Goal: Task Accomplishment & Management: Use online tool/utility

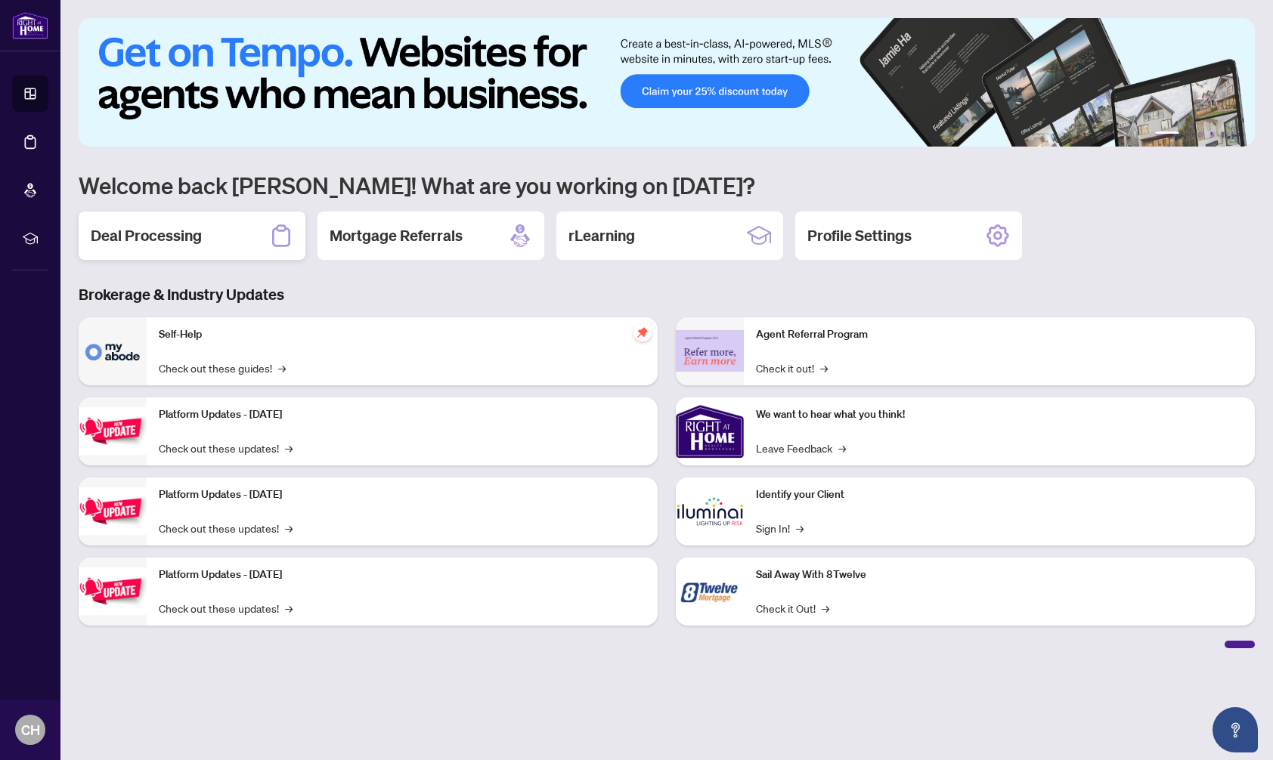
click at [200, 240] on h2 "Deal Processing" at bounding box center [146, 235] width 111 height 21
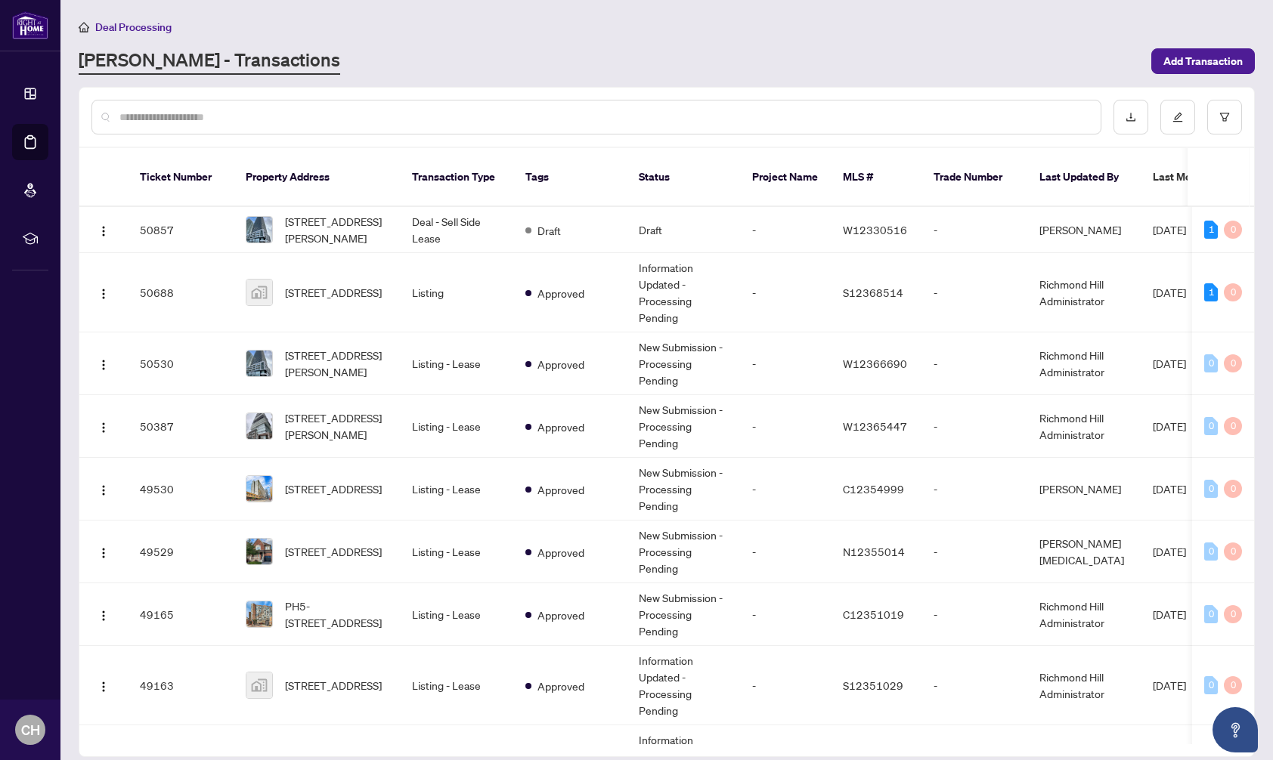
click at [255, 121] on input "text" at bounding box center [603, 117] width 969 height 17
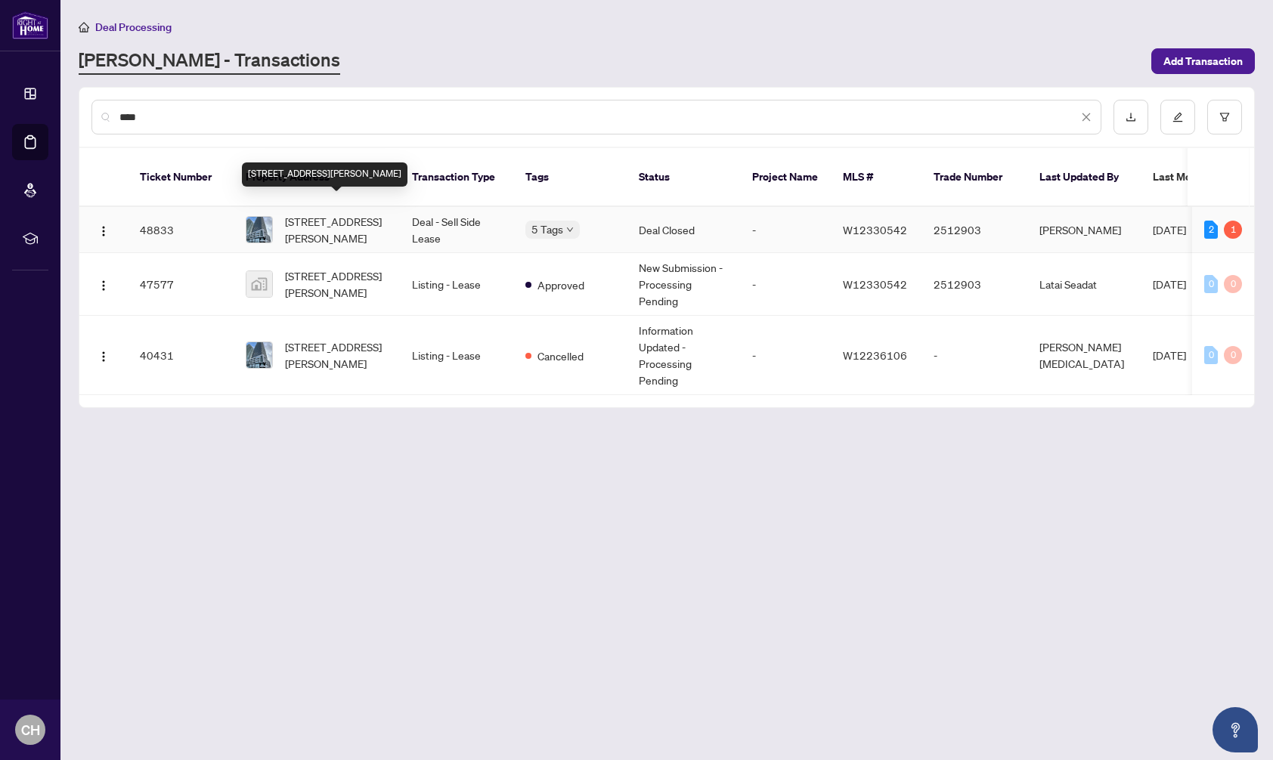
type input "****"
click at [357, 213] on span "[STREET_ADDRESS][PERSON_NAME]" at bounding box center [336, 229] width 103 height 33
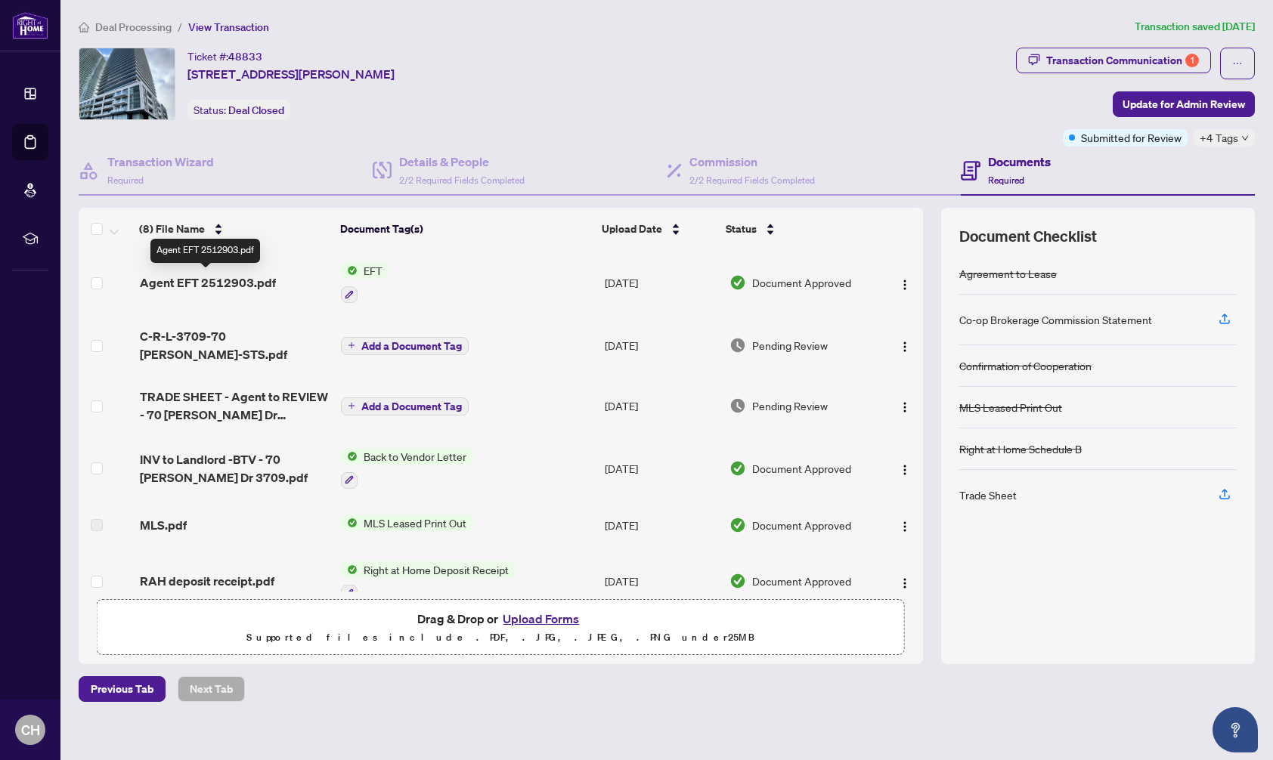
click at [206, 286] on span "Agent EFT 2512903.pdf" at bounding box center [208, 283] width 136 height 18
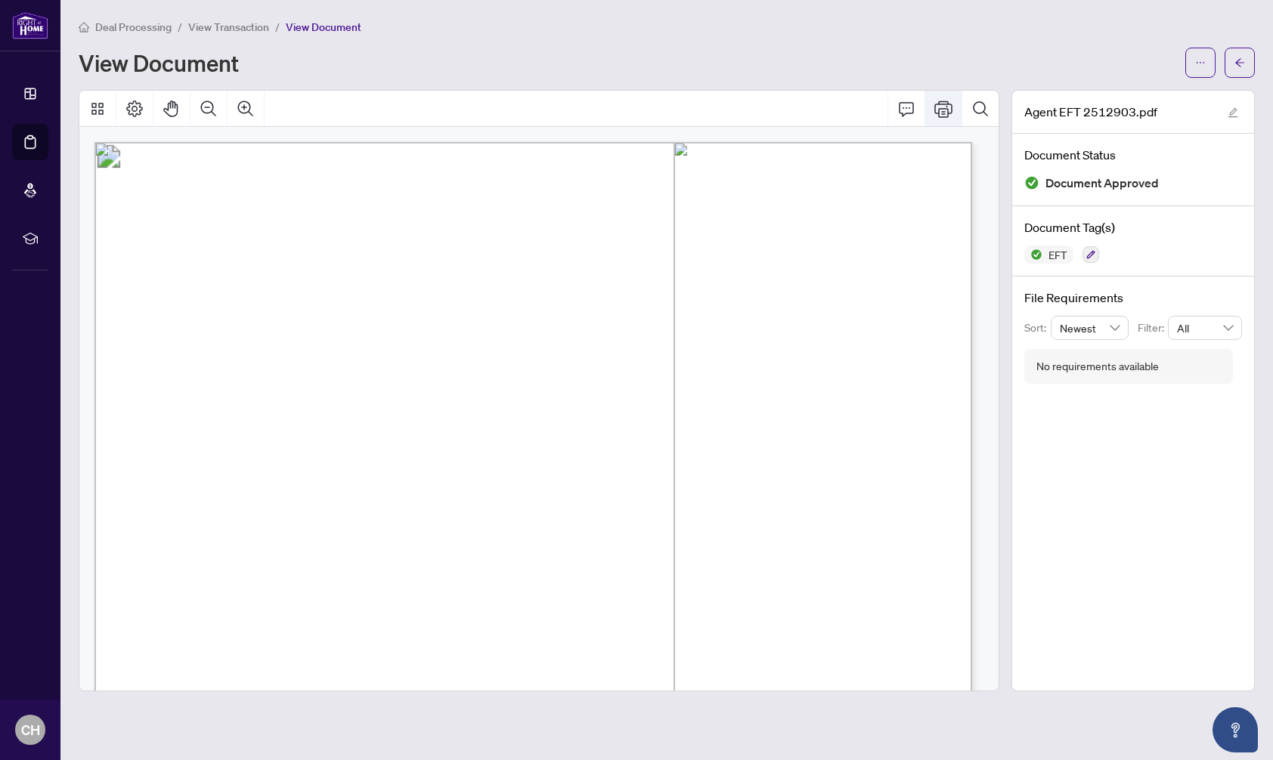
click at [946, 107] on icon "Print" at bounding box center [943, 109] width 18 height 17
click at [123, 27] on span "Deal Processing" at bounding box center [133, 27] width 76 height 14
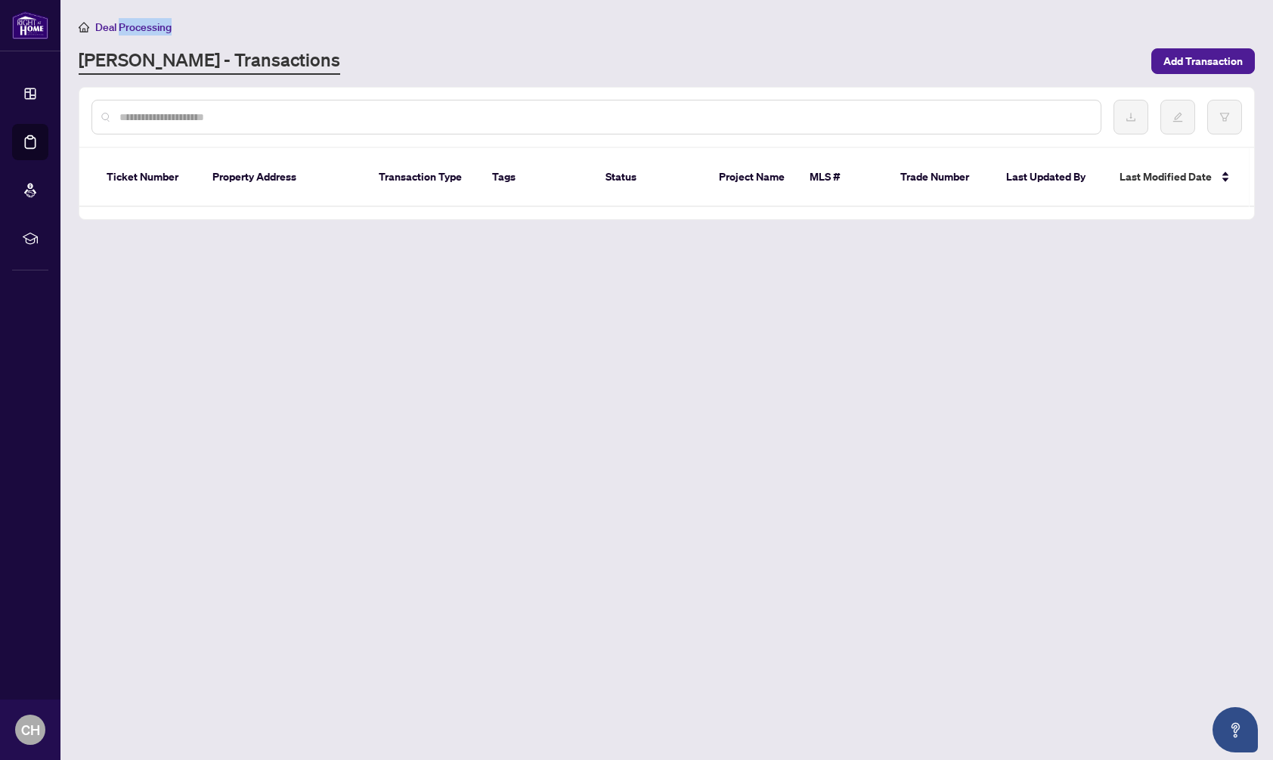
click at [123, 27] on span "Deal Processing" at bounding box center [133, 27] width 76 height 14
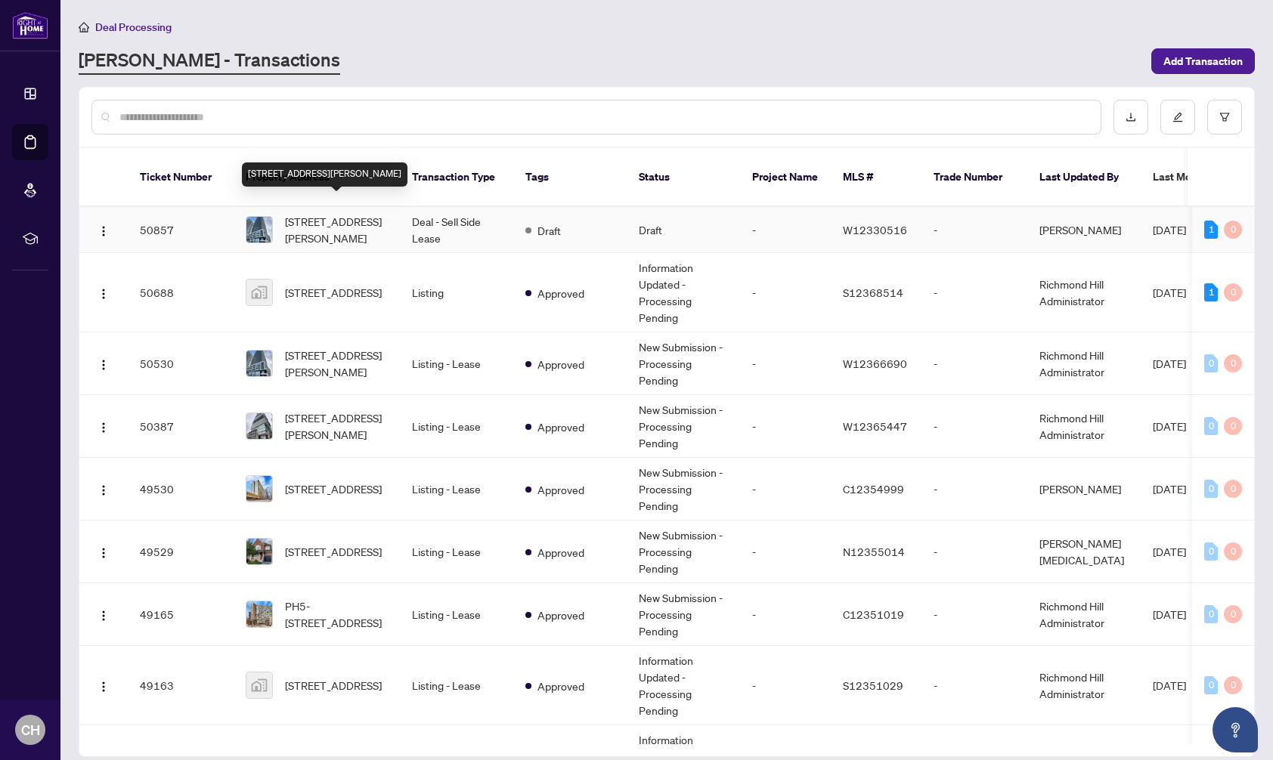
click at [321, 213] on span "[STREET_ADDRESS][PERSON_NAME]" at bounding box center [336, 229] width 103 height 33
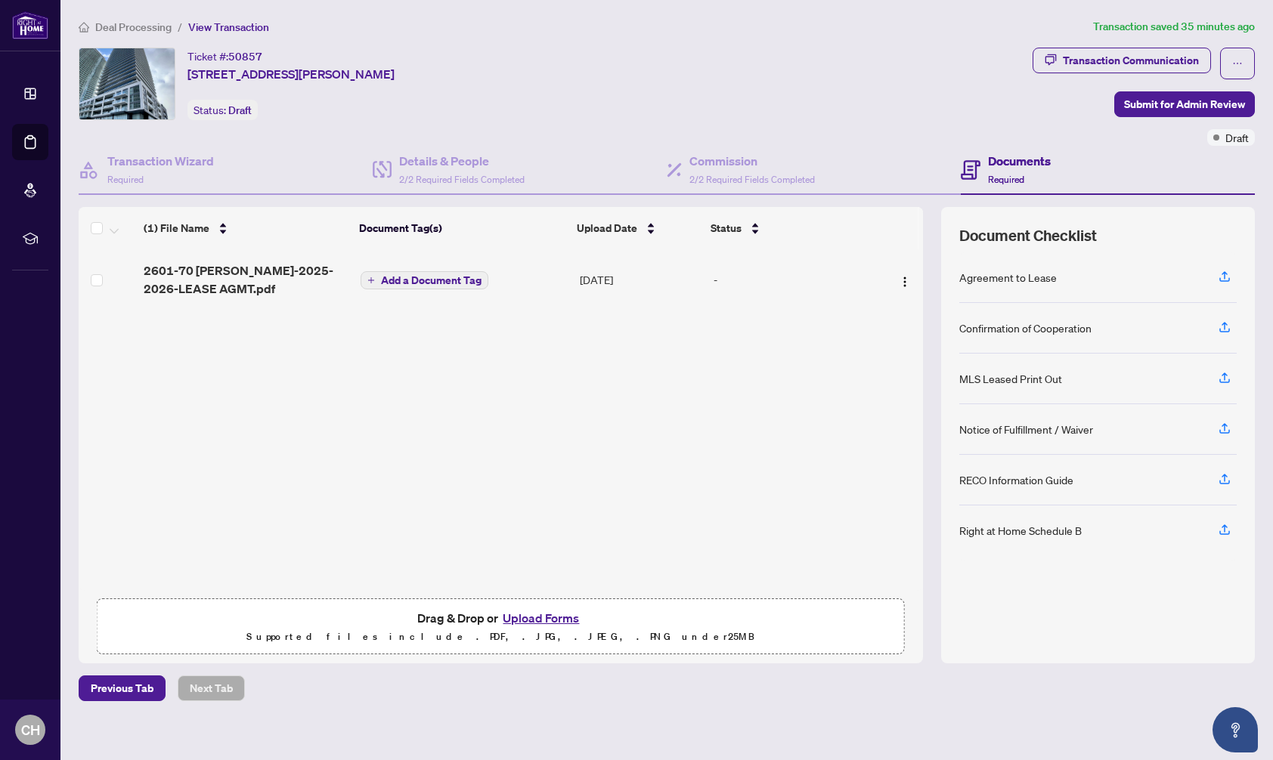
click at [144, 29] on span "Deal Processing" at bounding box center [133, 27] width 76 height 14
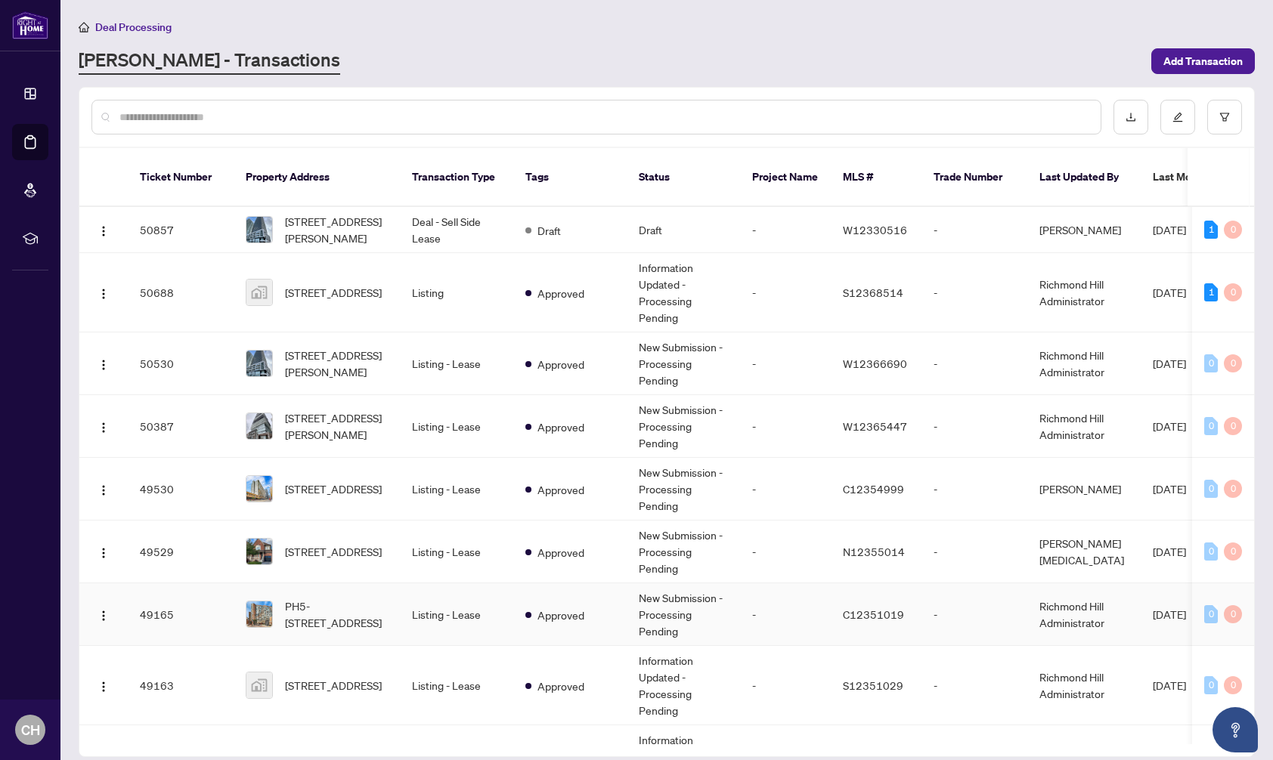
scroll to position [230, 0]
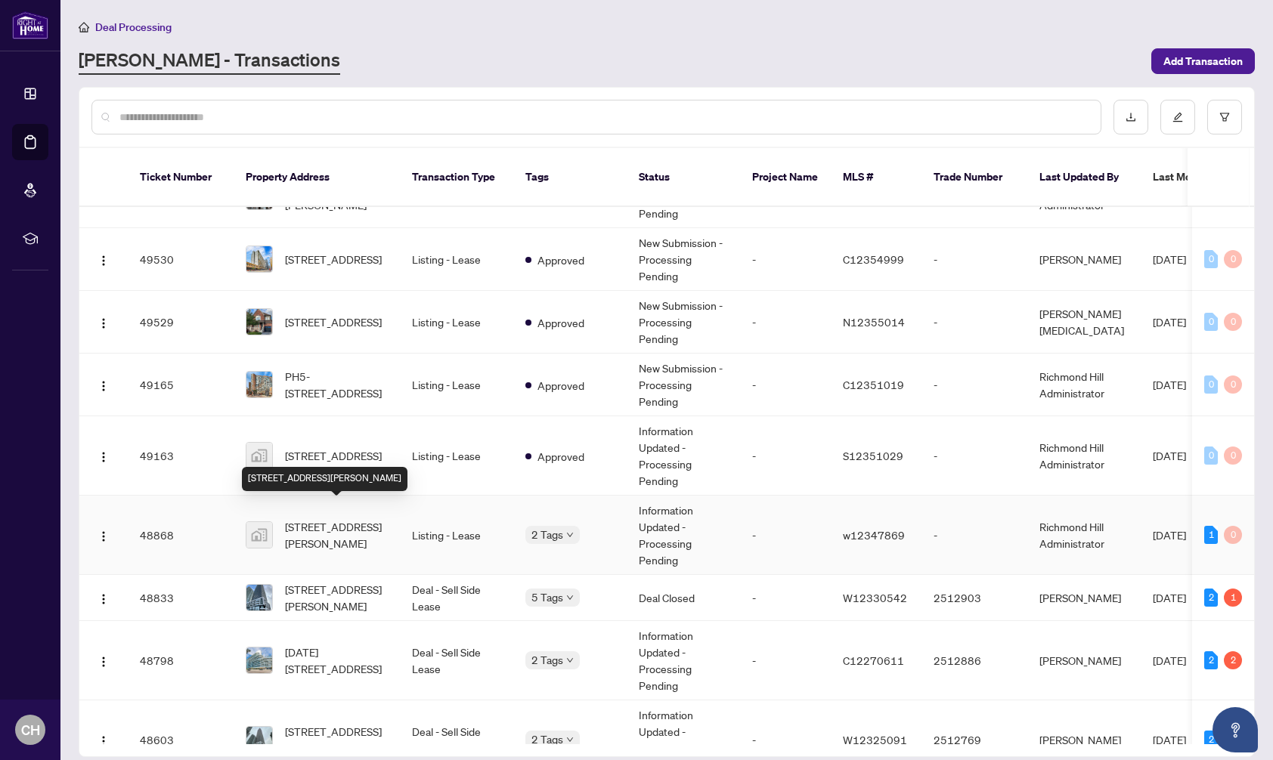
click at [352, 526] on span "[STREET_ADDRESS][PERSON_NAME]" at bounding box center [336, 534] width 103 height 33
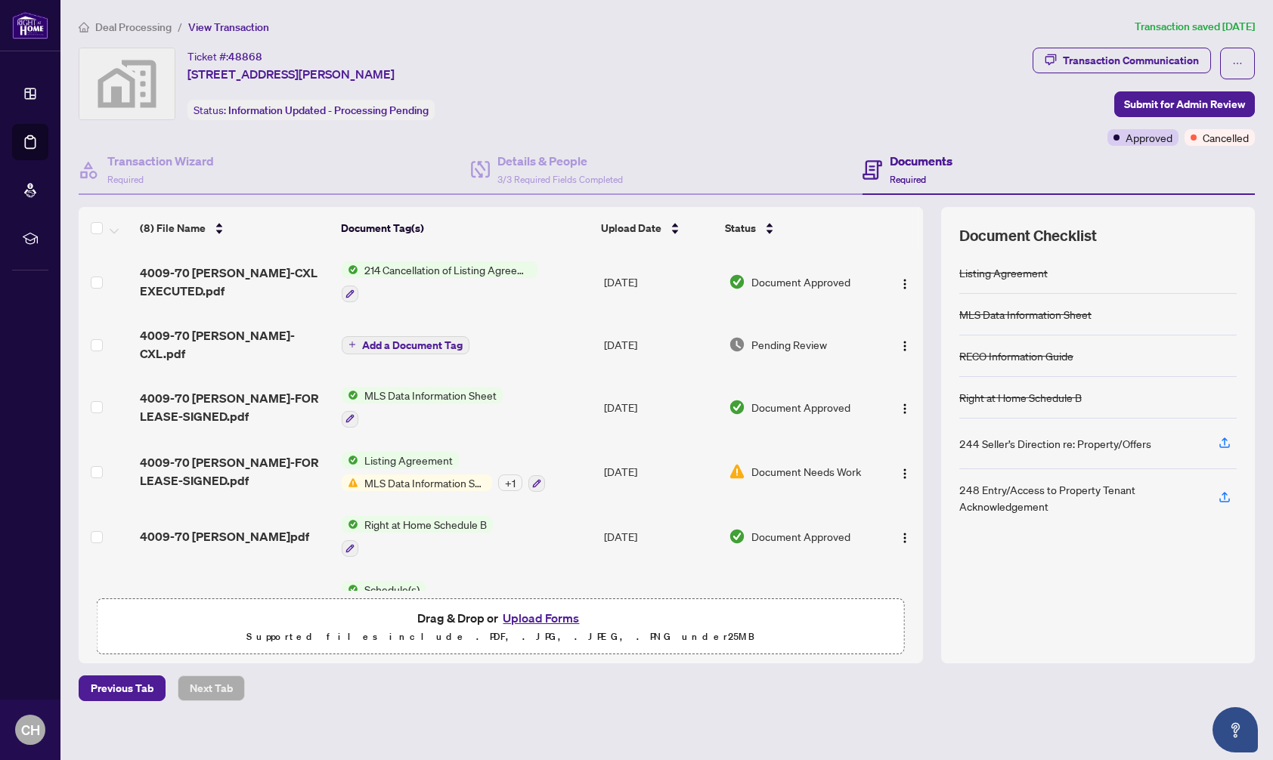
click at [141, 31] on span "Deal Processing" at bounding box center [133, 27] width 76 height 14
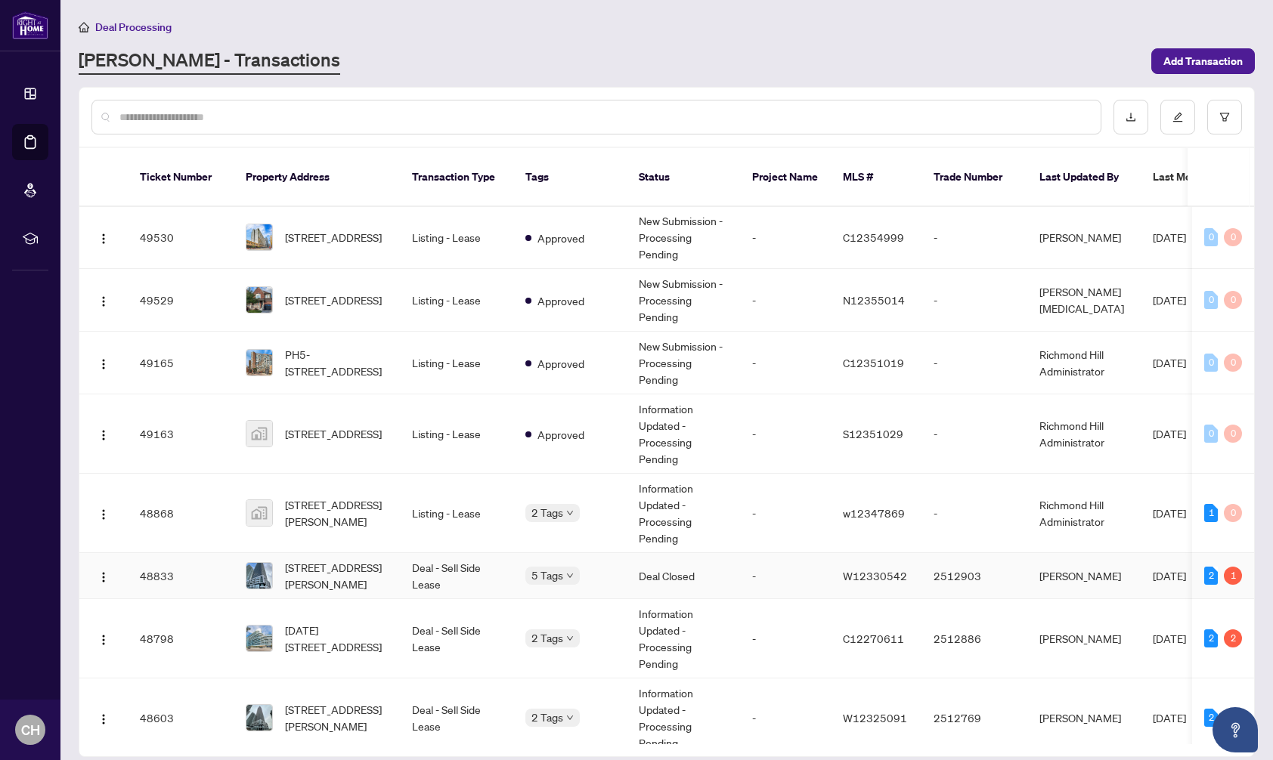
scroll to position [274, 0]
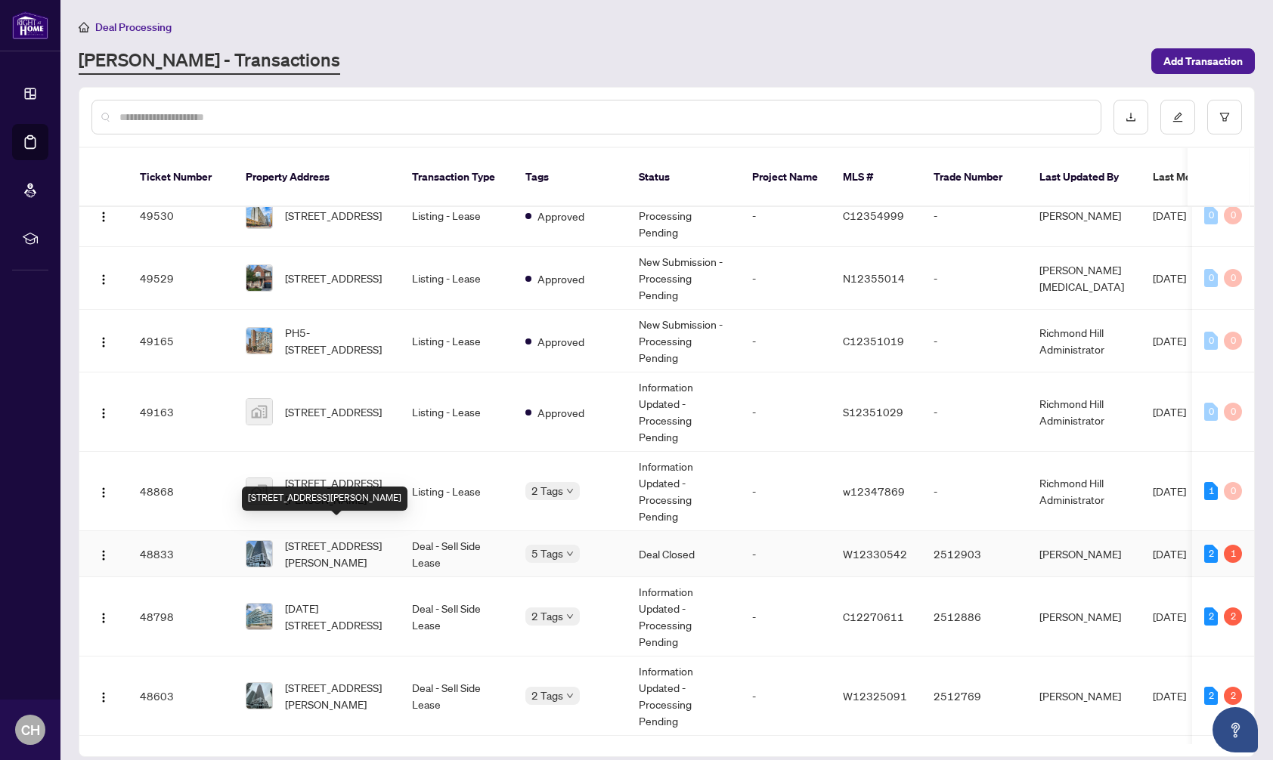
click at [366, 549] on span "[STREET_ADDRESS][PERSON_NAME]" at bounding box center [336, 553] width 103 height 33
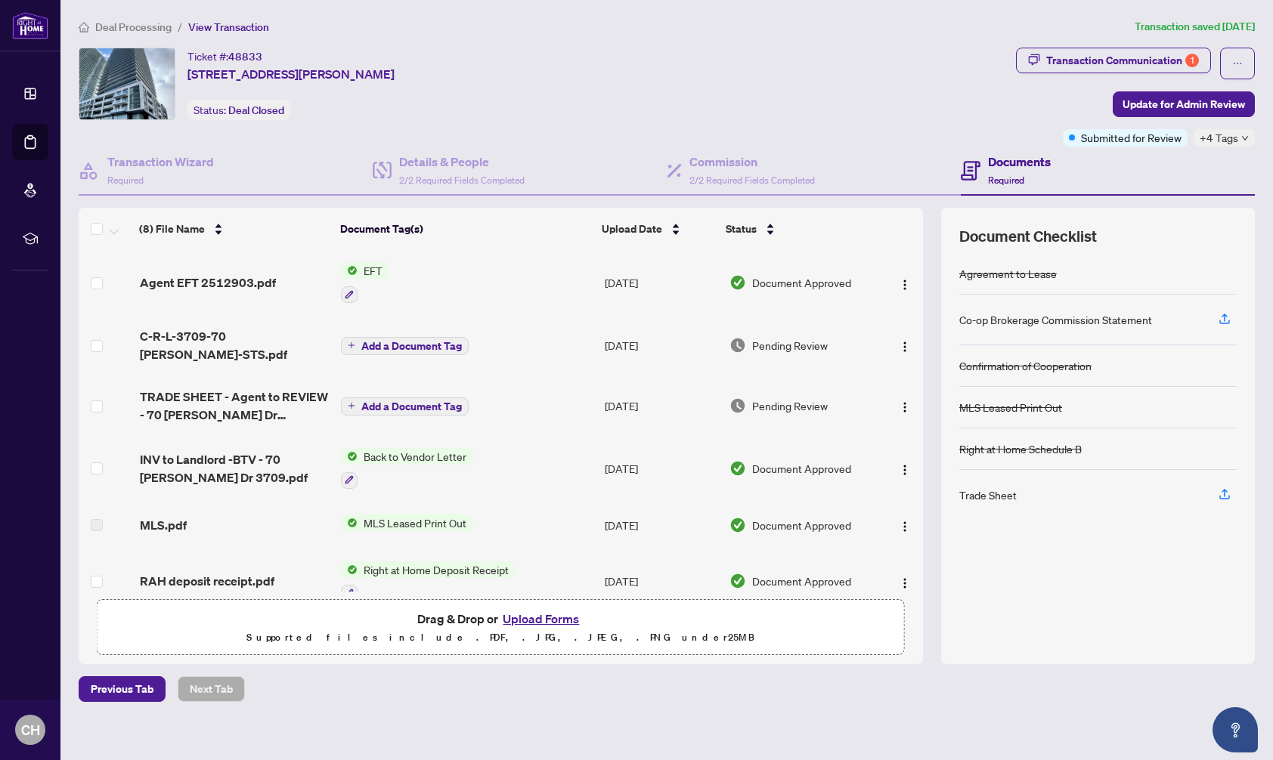
click at [143, 29] on span "Deal Processing" at bounding box center [133, 27] width 76 height 14
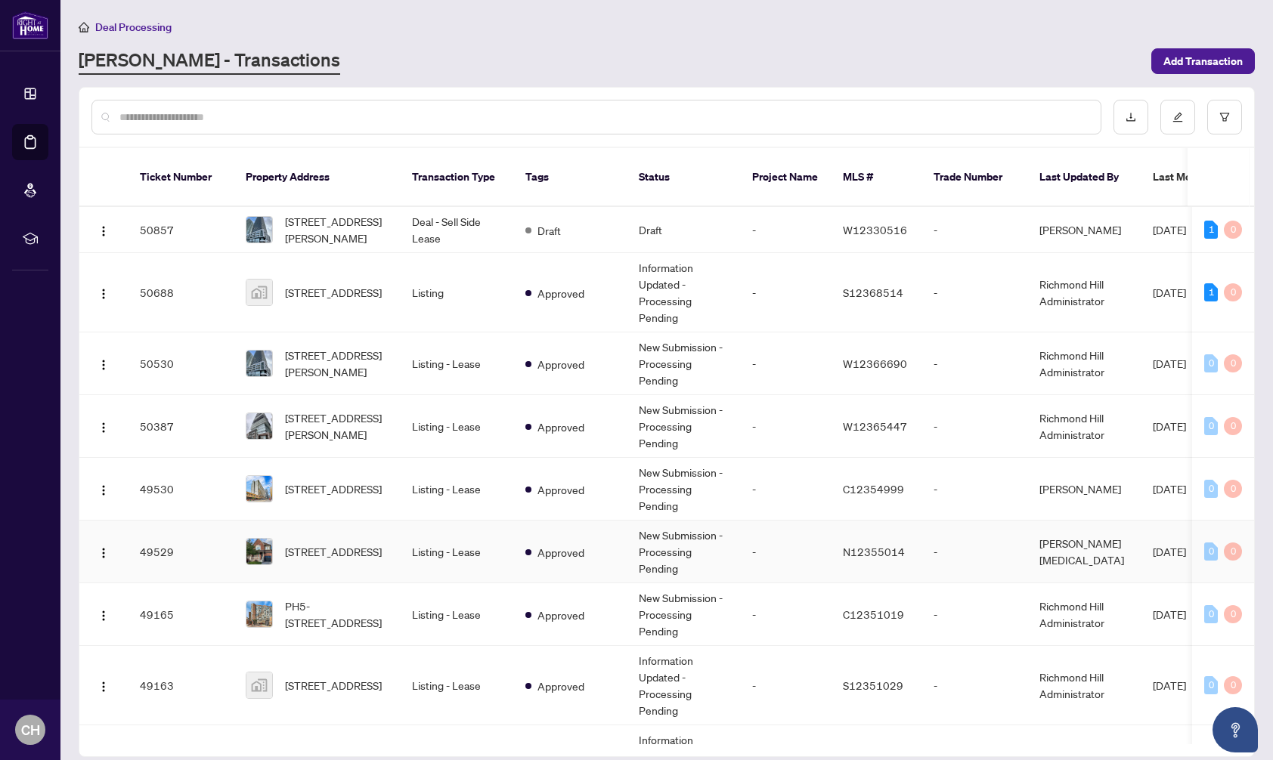
scroll to position [306, 0]
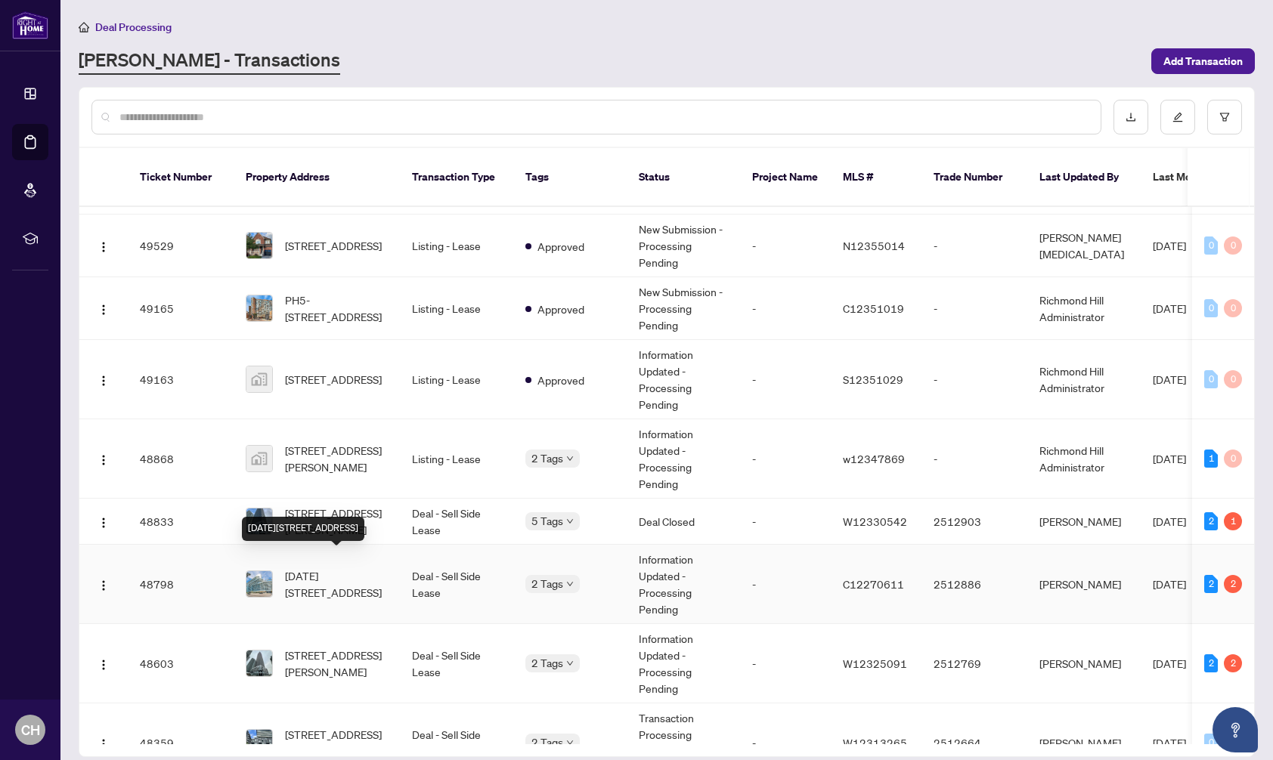
click at [358, 567] on span "[DATE][STREET_ADDRESS]" at bounding box center [336, 583] width 103 height 33
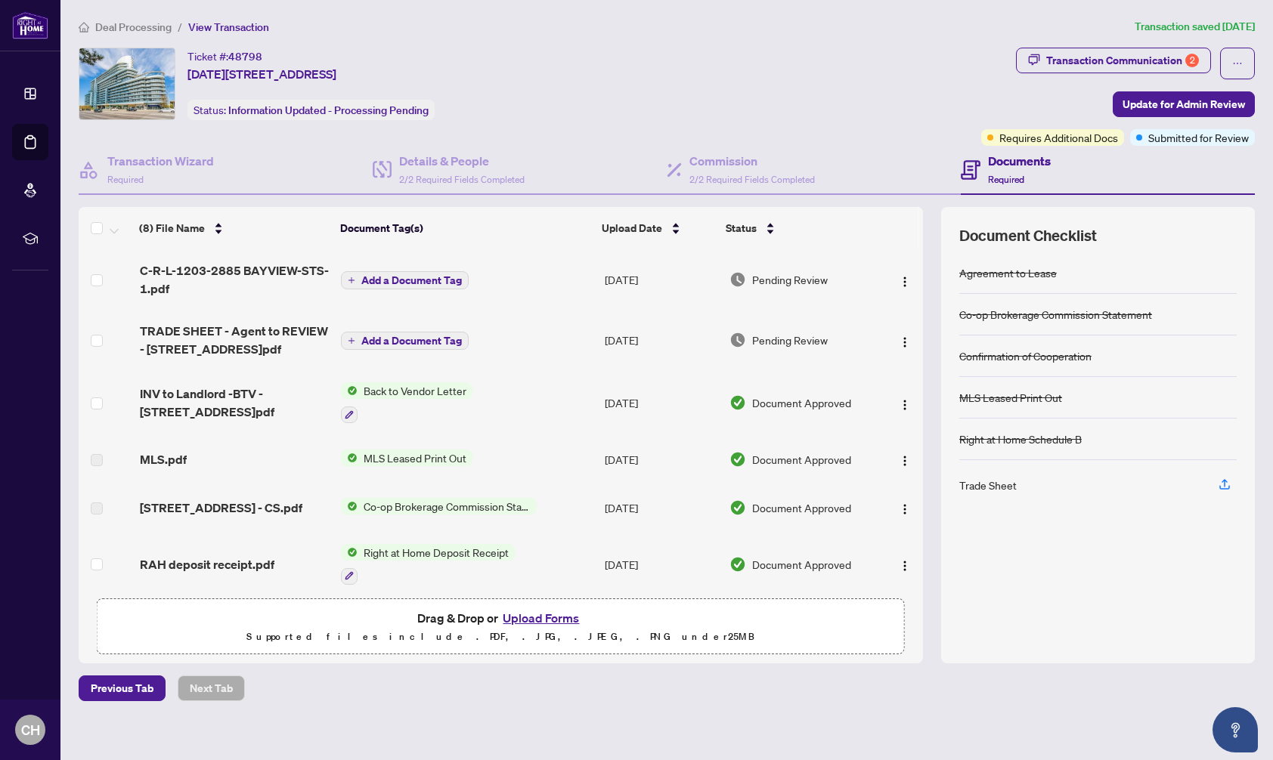
click at [144, 23] on span "Deal Processing" at bounding box center [133, 27] width 76 height 14
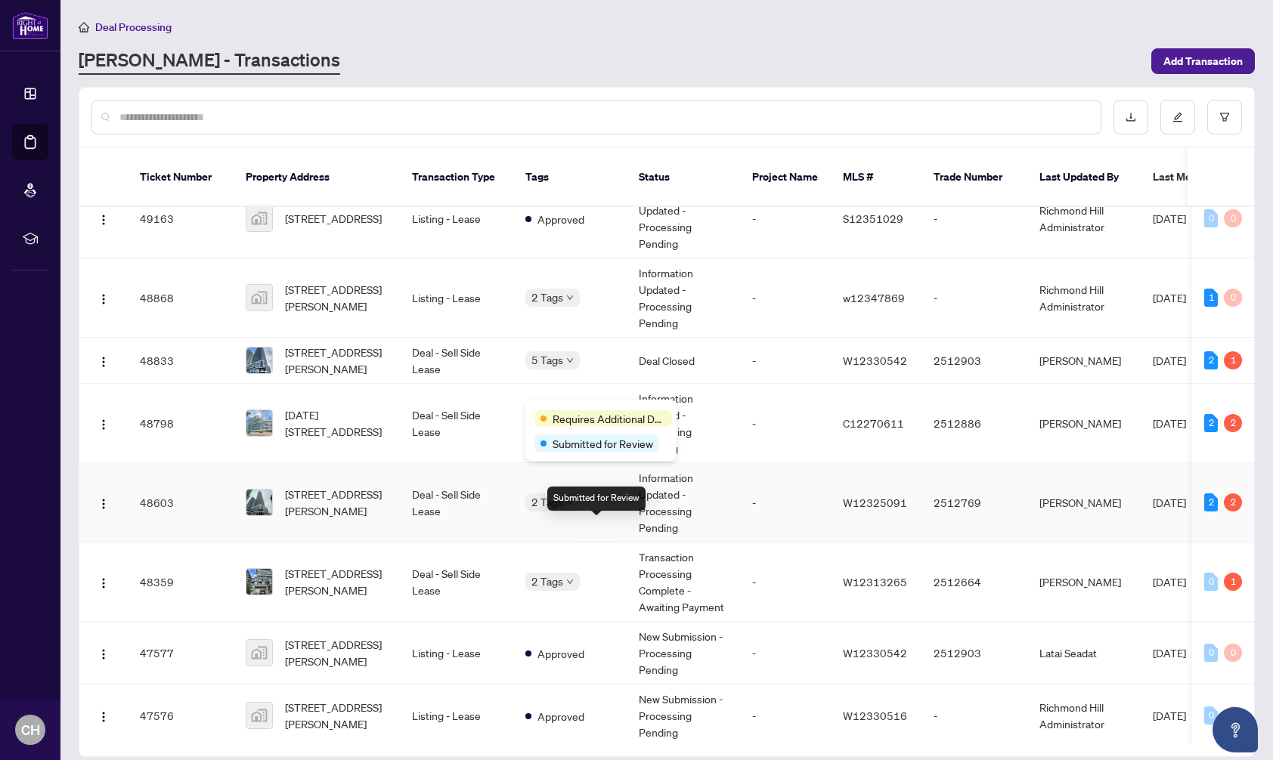
scroll to position [468, 0]
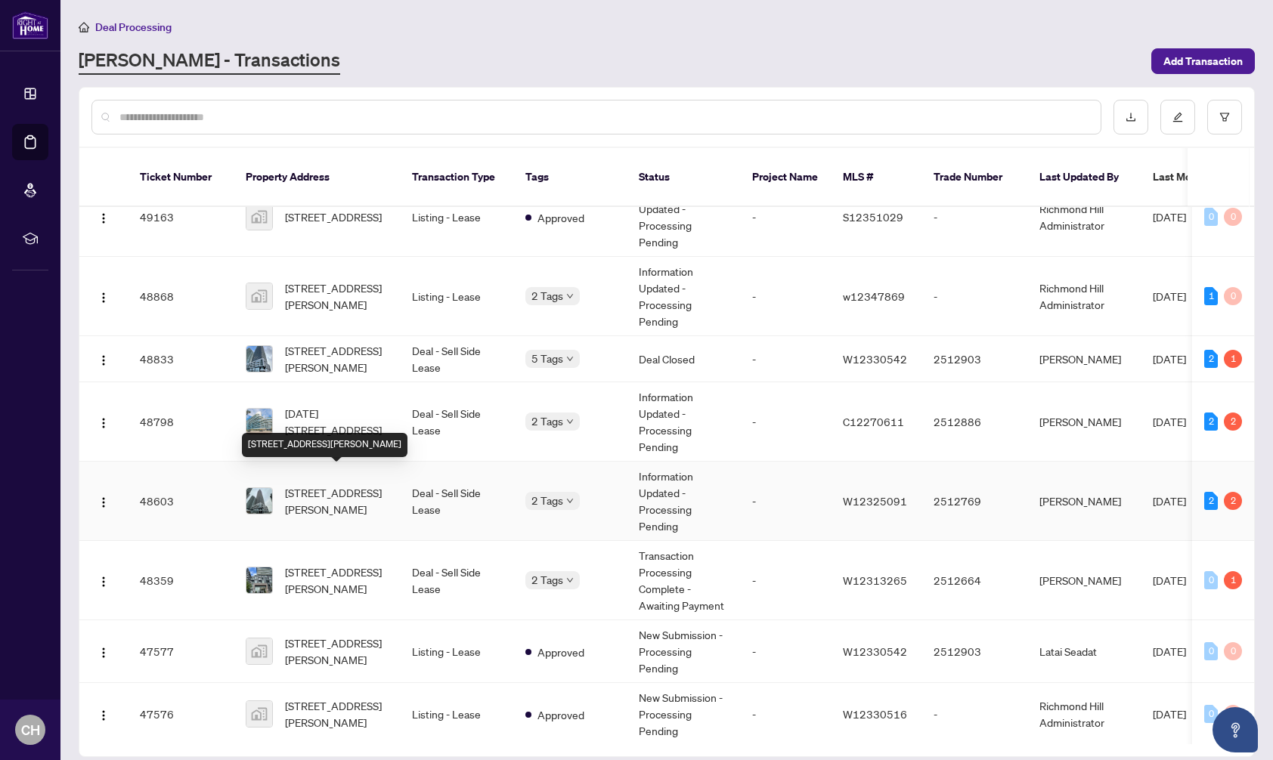
click at [357, 484] on span "[STREET_ADDRESS][PERSON_NAME]" at bounding box center [336, 500] width 103 height 33
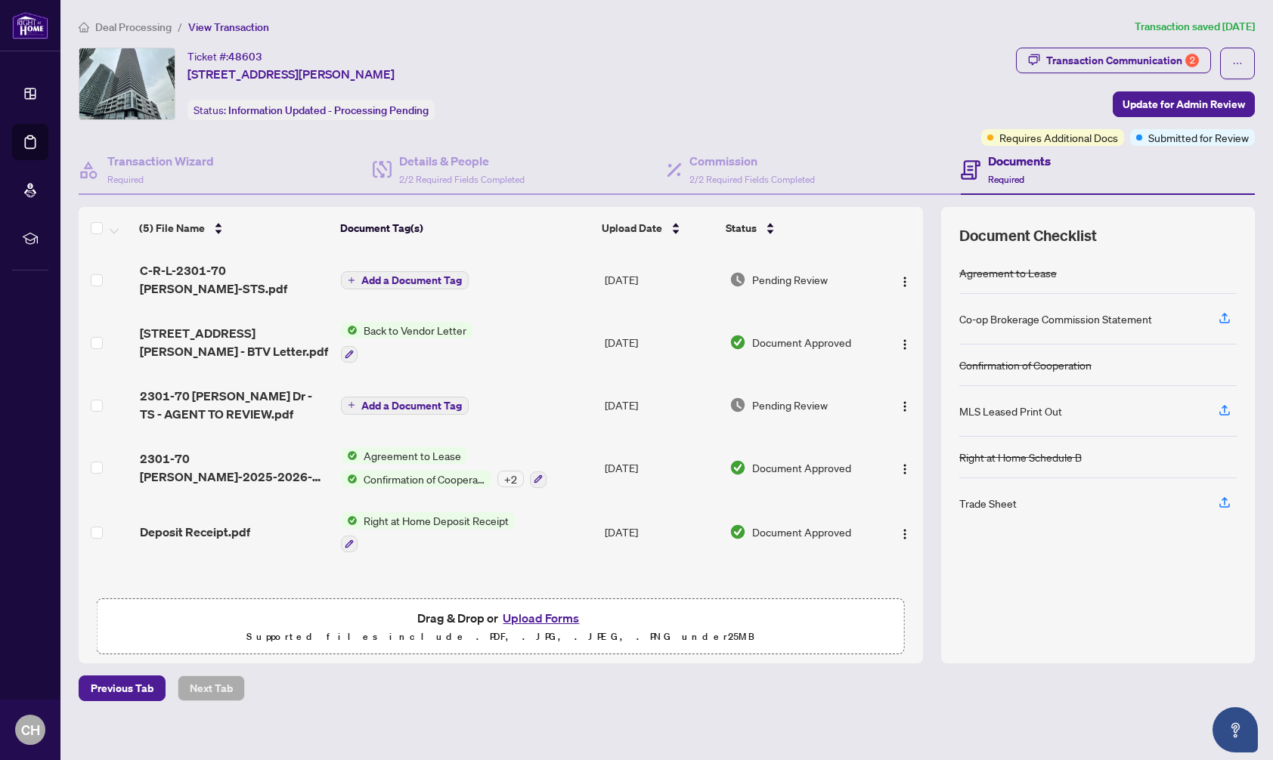
click at [140, 28] on span "Deal Processing" at bounding box center [133, 27] width 76 height 14
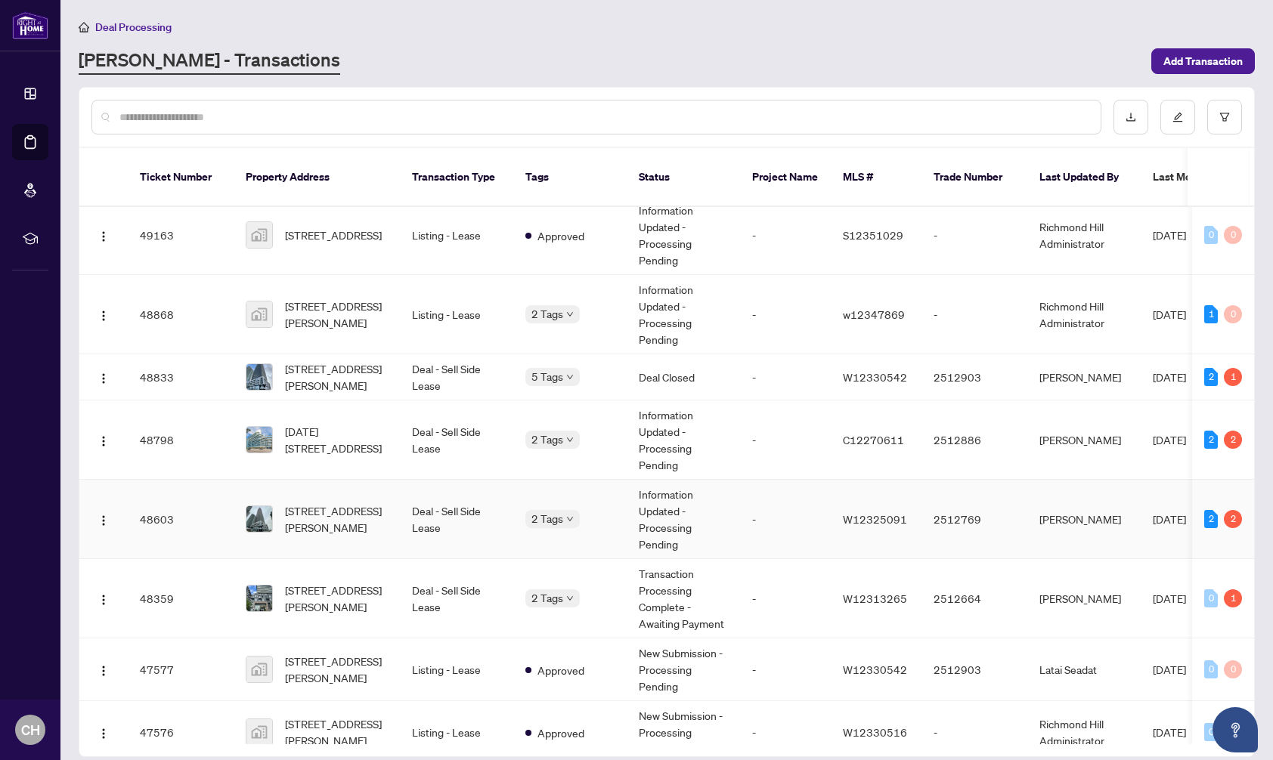
scroll to position [452, 0]
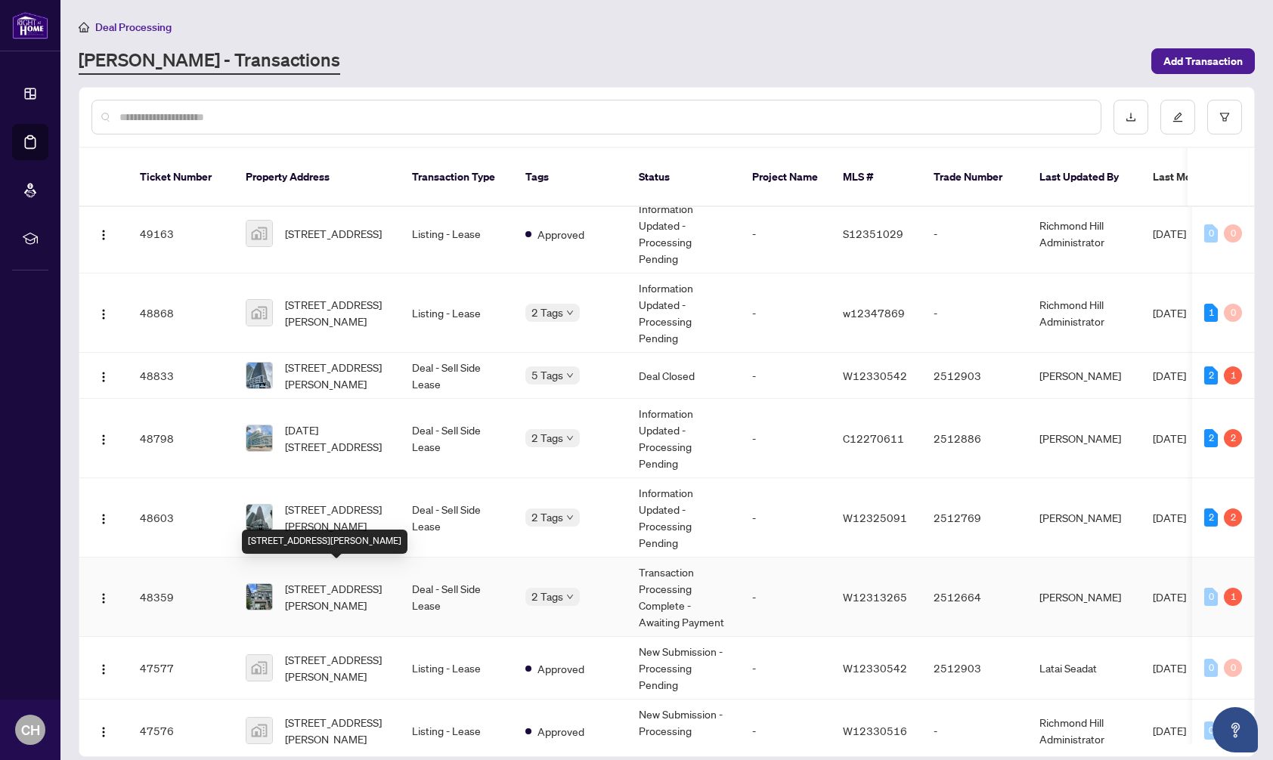
click at [337, 580] on span "[STREET_ADDRESS][PERSON_NAME]" at bounding box center [336, 596] width 103 height 33
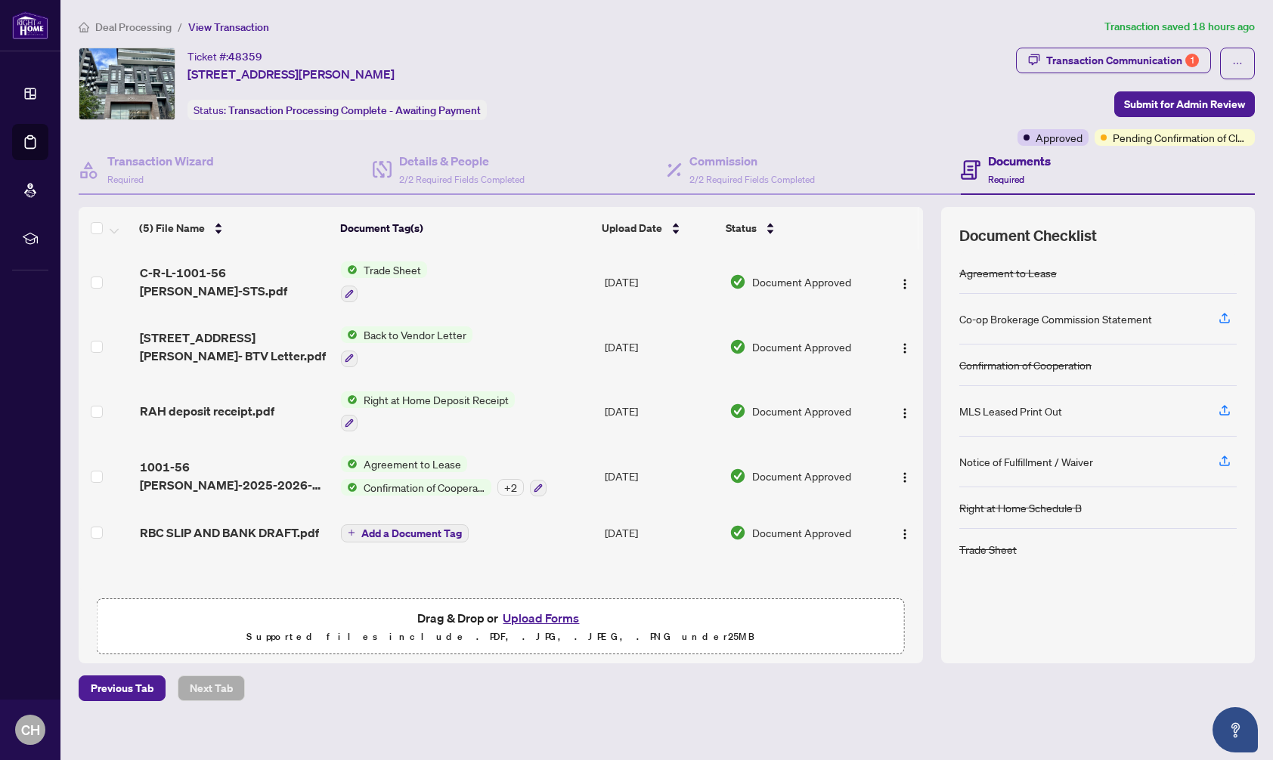
click at [131, 25] on span "Deal Processing" at bounding box center [133, 27] width 76 height 14
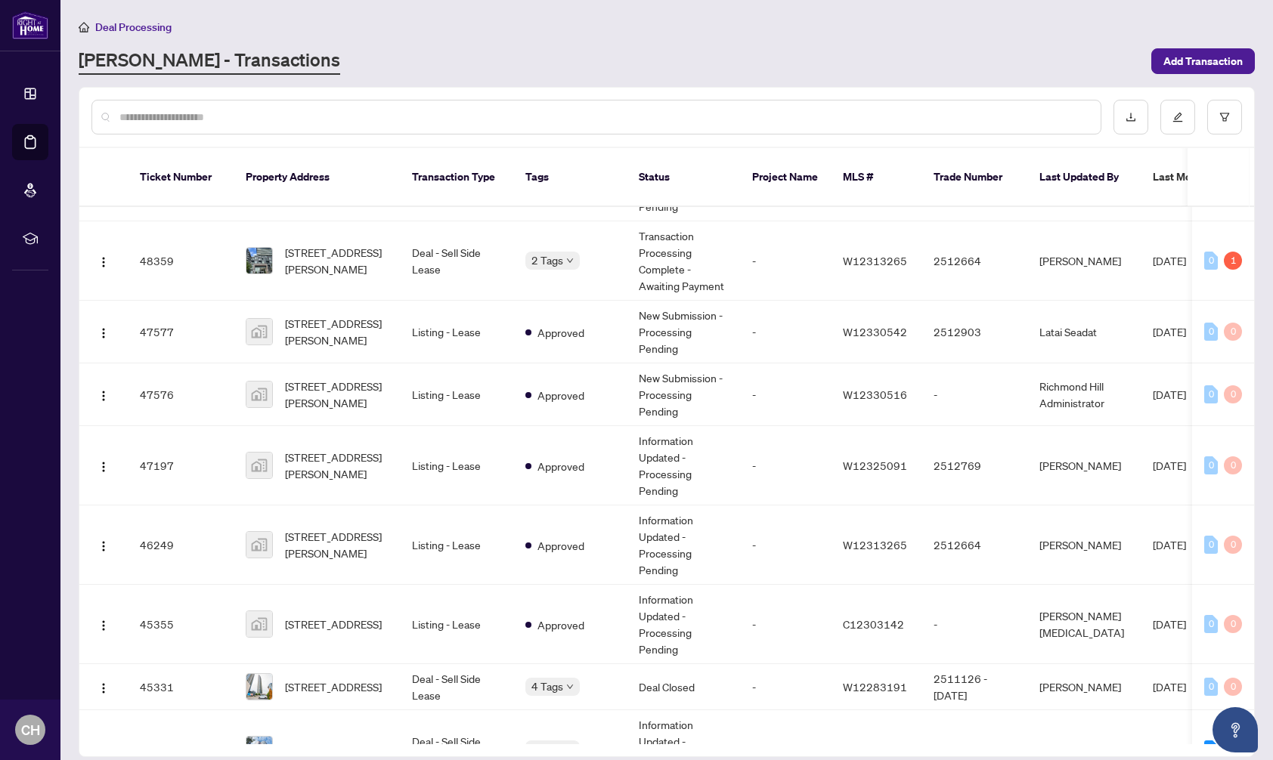
scroll to position [838, 0]
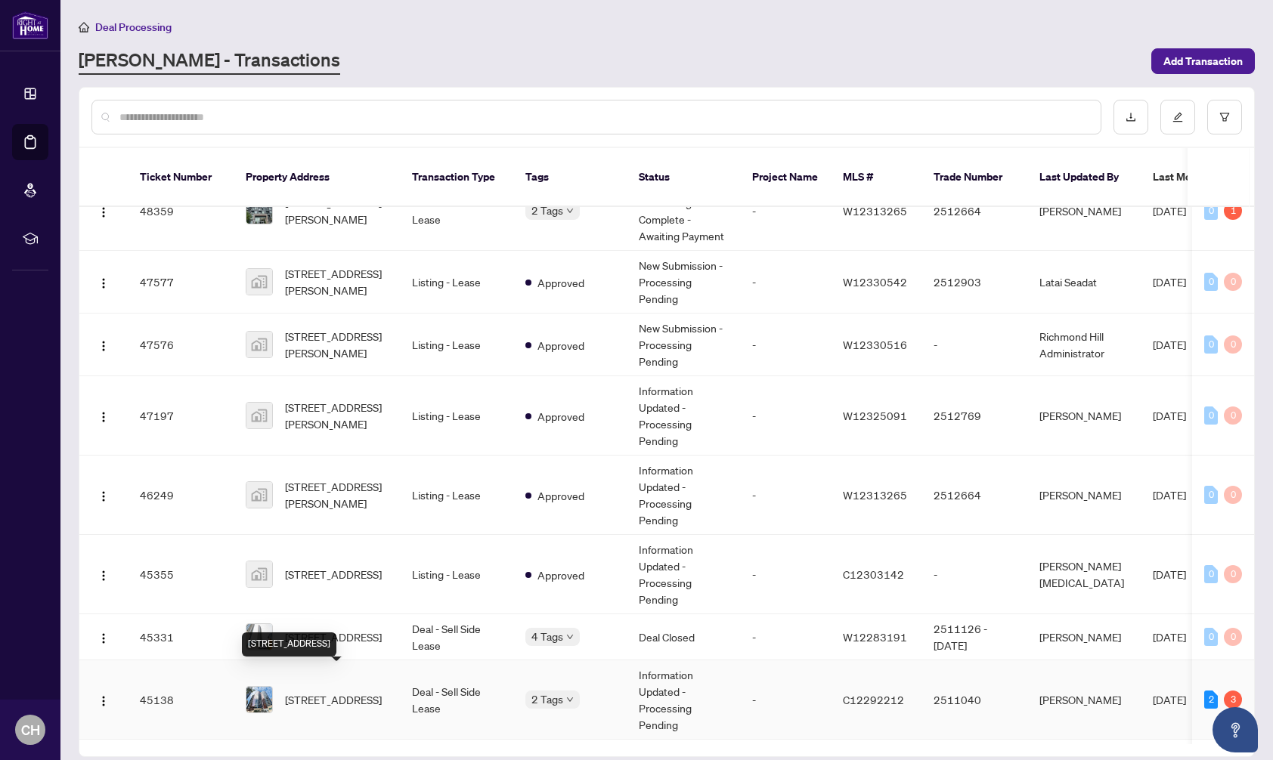
click at [337, 691] on span "[STREET_ADDRESS]" at bounding box center [333, 699] width 97 height 17
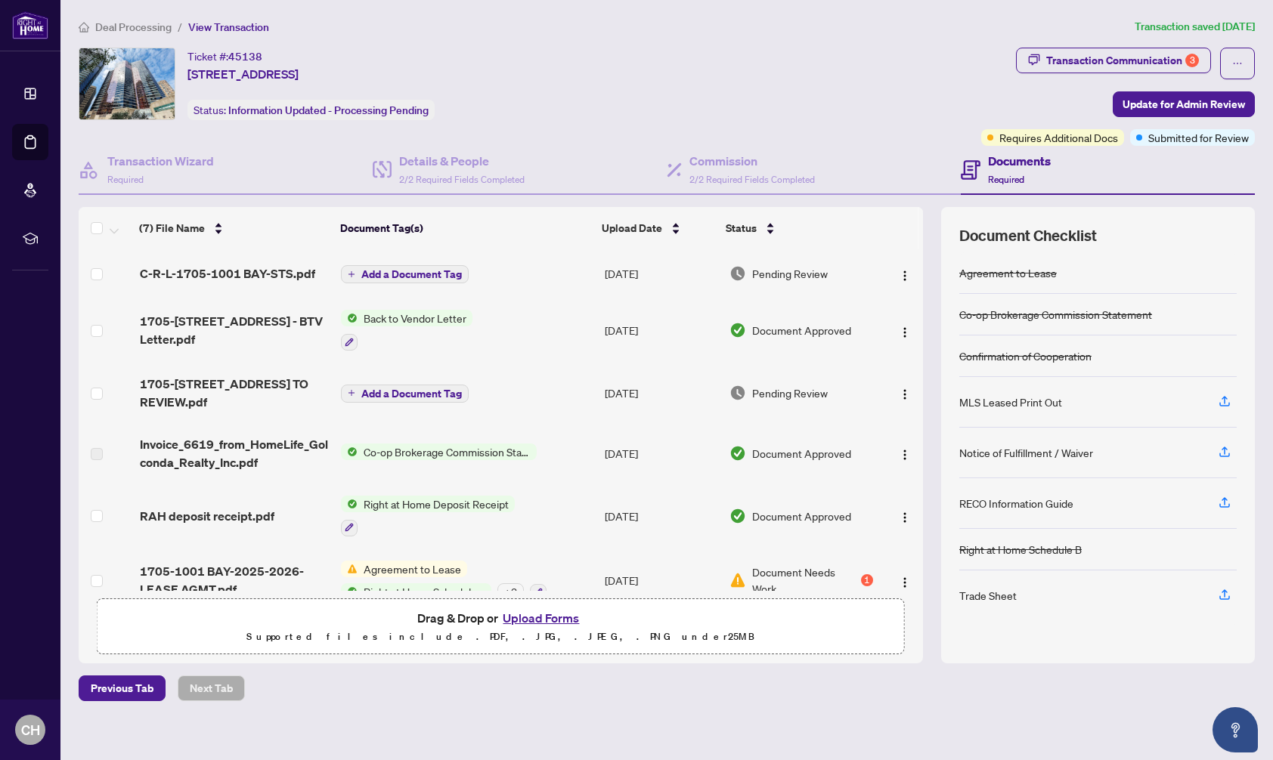
click at [134, 29] on span "Deal Processing" at bounding box center [133, 27] width 76 height 14
